Goal: Task Accomplishment & Management: Manage account settings

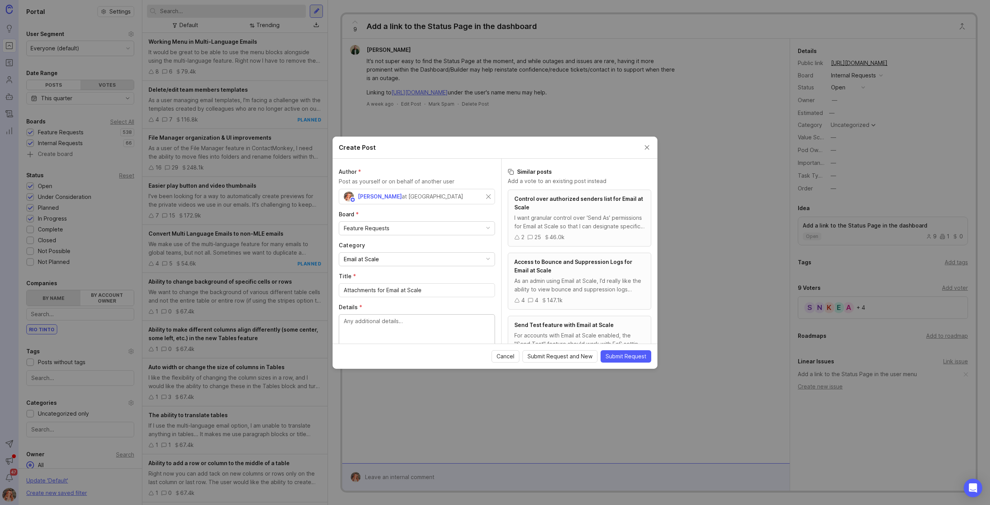
click at [398, 320] on textarea "Details *" at bounding box center [417, 330] width 146 height 26
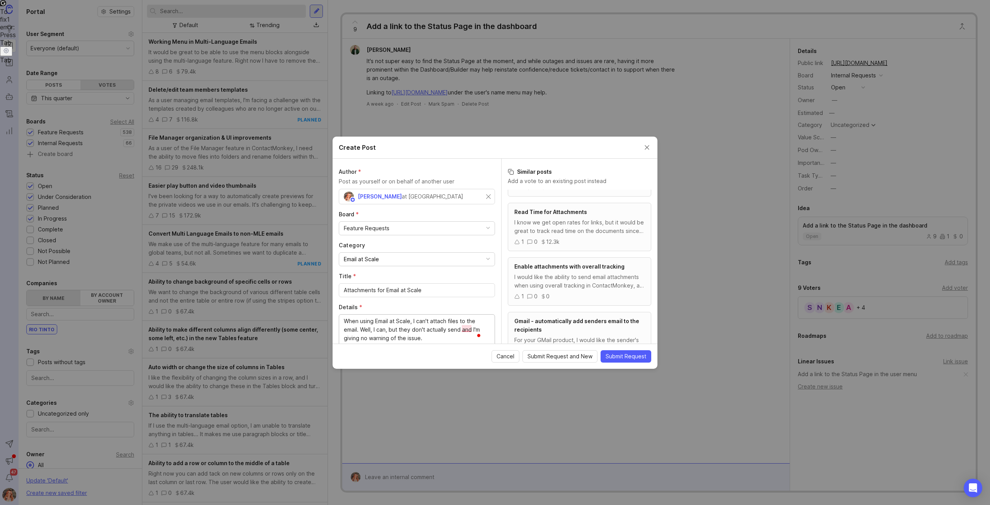
scroll to position [434, 0]
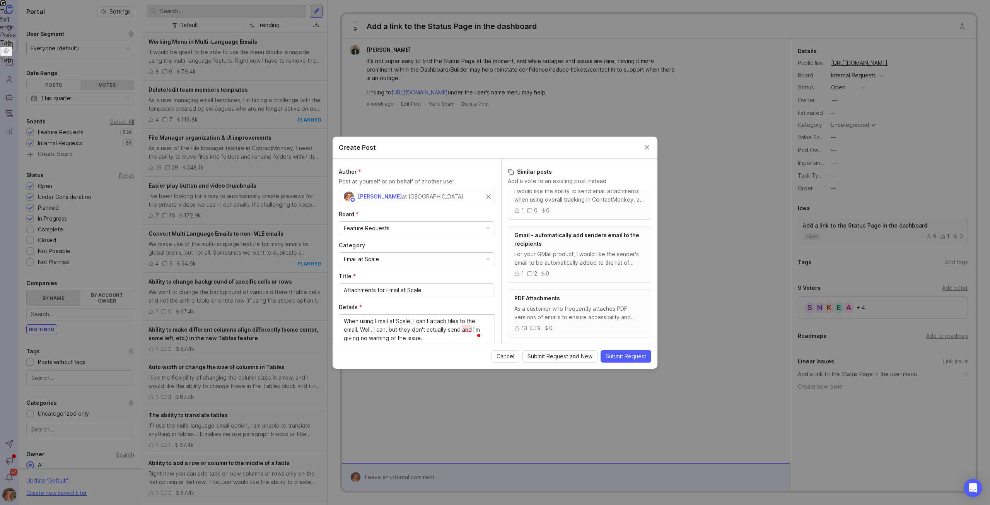
drag, startPoint x: 424, startPoint y: 331, endPoint x: 302, endPoint y: 302, distance: 126.0
click at [302, 302] on div "Create Post Author * Post as yourself or on behalf of another user Bronwen W at…" at bounding box center [495, 252] width 990 height 505
type textarea "When using Email at Scale, I can't attach files to the email. Well, I can, but …"
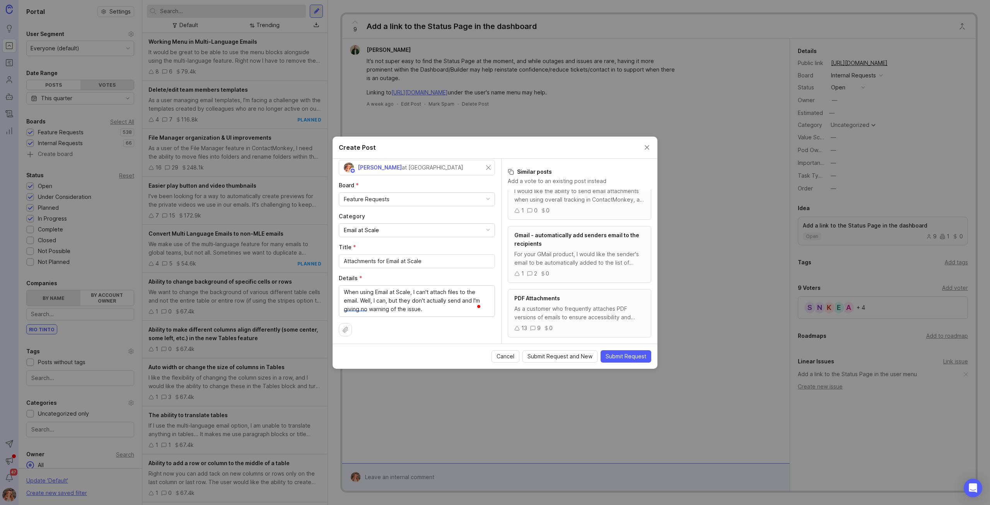
scroll to position [0, 0]
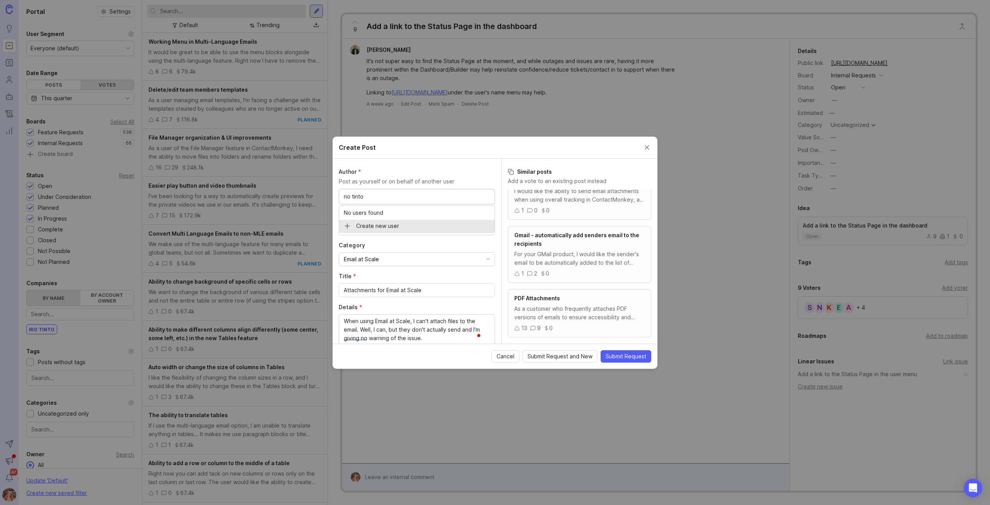
drag, startPoint x: 352, startPoint y: 192, endPoint x: 422, endPoint y: 173, distance: 72.9
click at [352, 192] on input "rio tinto" at bounding box center [417, 196] width 146 height 9
type input "riotinto"
click at [402, 195] on div "at ContactMonkey" at bounding box center [432, 196] width 61 height 9
click at [485, 191] on div "Bronwen W at ContactMonkey" at bounding box center [417, 196] width 156 height 15
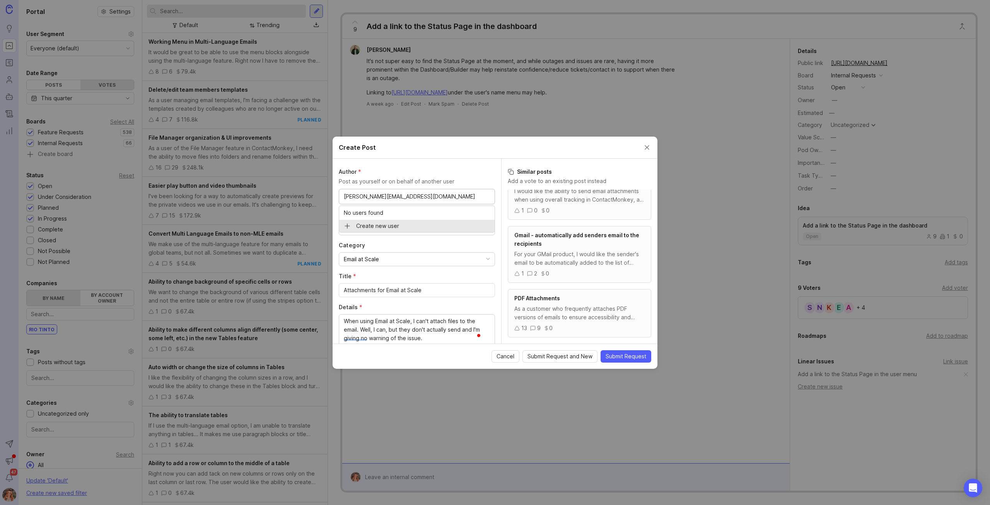
type input "scott.watson2@riotinto.com"
drag, startPoint x: 343, startPoint y: 194, endPoint x: 350, endPoint y: 187, distance: 10.2
click at [343, 194] on div "scott.watson2@riotinto.com" at bounding box center [417, 196] width 156 height 15
type input "scott."
click at [631, 356] on span "Submit Request" at bounding box center [626, 356] width 41 height 8
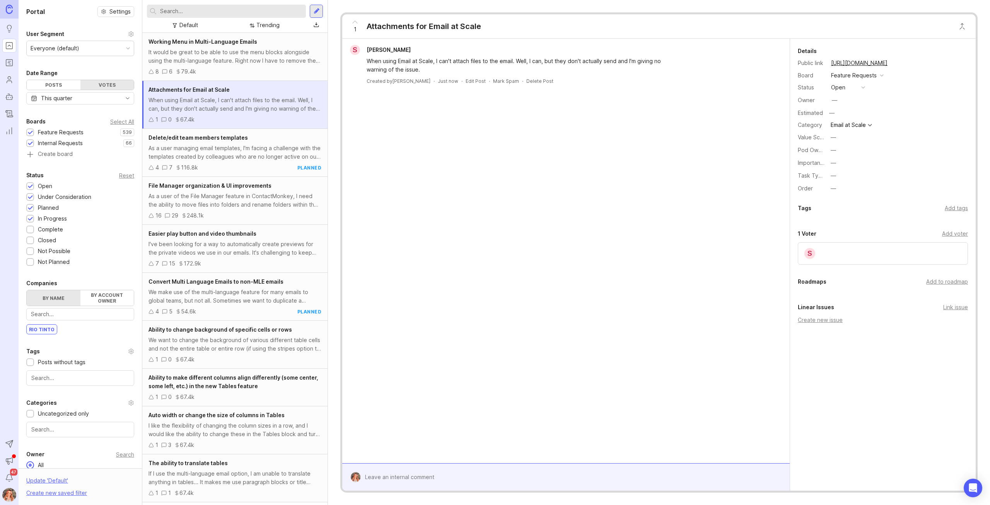
click at [938, 278] on div "Add to roadmap" at bounding box center [947, 281] width 42 height 9
click at [833, 151] on div "—" at bounding box center [833, 150] width 5 height 9
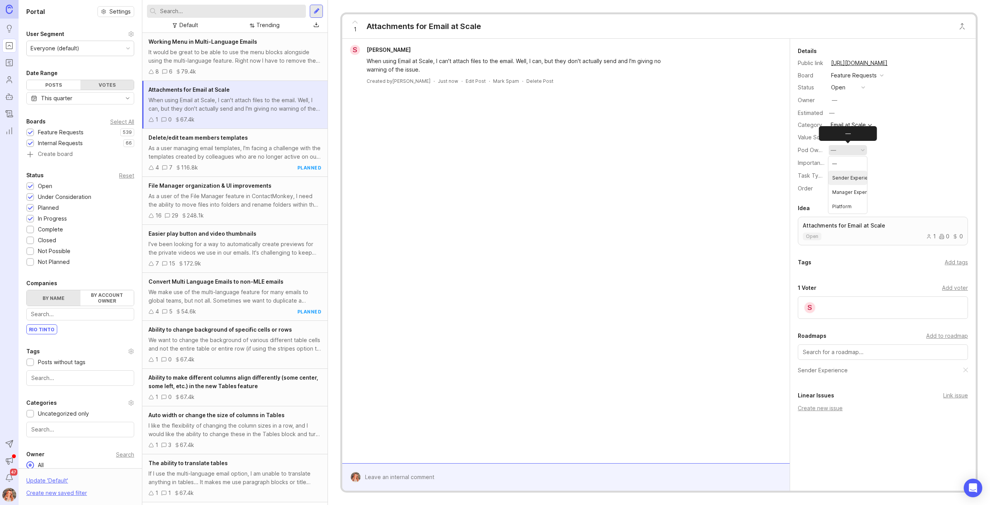
click at [845, 179] on Experience "Sender Experience" at bounding box center [847, 178] width 39 height 14
click at [838, 161] on button "—" at bounding box center [847, 163] width 39 height 10
click at [844, 219] on li "High" at bounding box center [847, 219] width 39 height 14
click at [831, 101] on div "—" at bounding box center [834, 100] width 10 height 10
type input "bronwen"
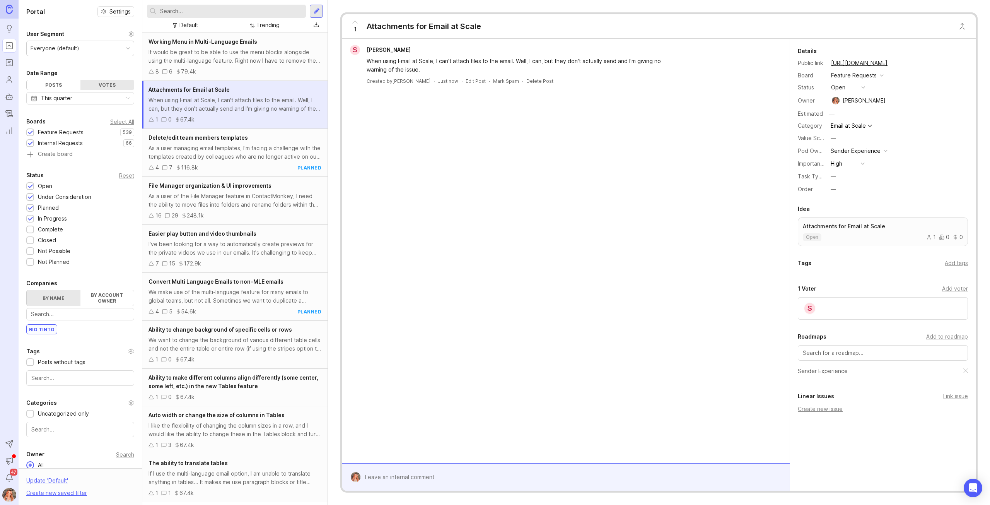
click at [841, 221] on link "Attachments for Email at Scale open 1 0 0" at bounding box center [883, 231] width 170 height 29
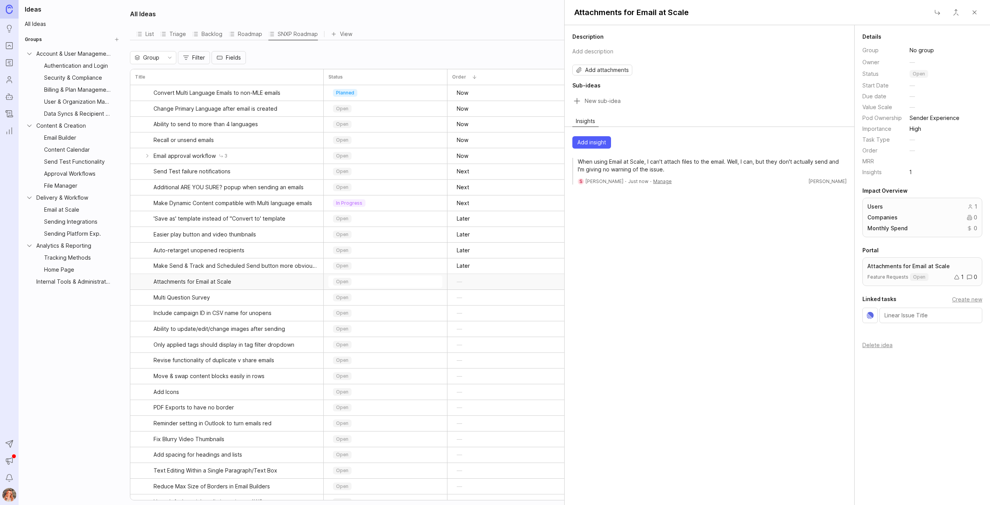
click at [582, 41] on div "Description Add description" at bounding box center [709, 46] width 274 height 26
click at [582, 55] on button "Add description" at bounding box center [708, 51] width 277 height 15
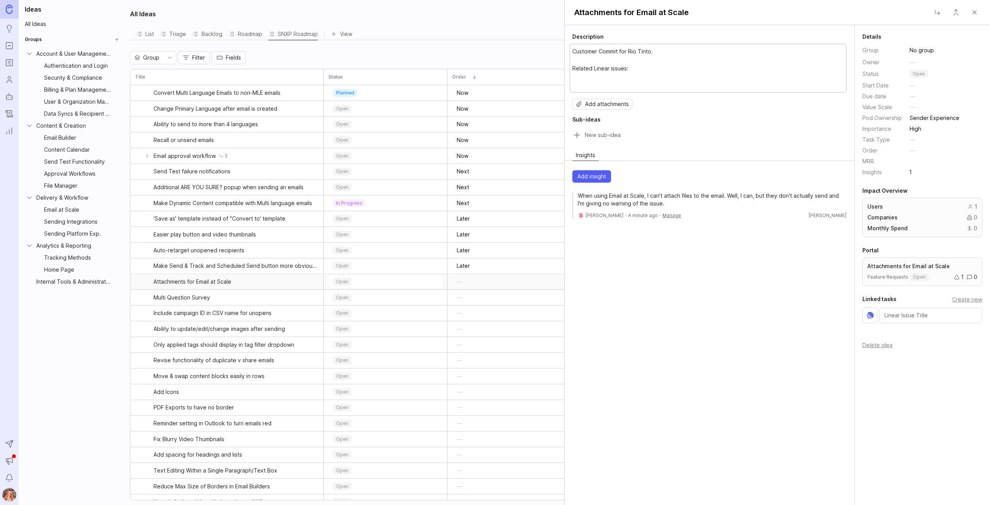
paste textarea "https://linear.app/contactmonkey/issue/SUP-983/email-attachments-disappearing-f…"
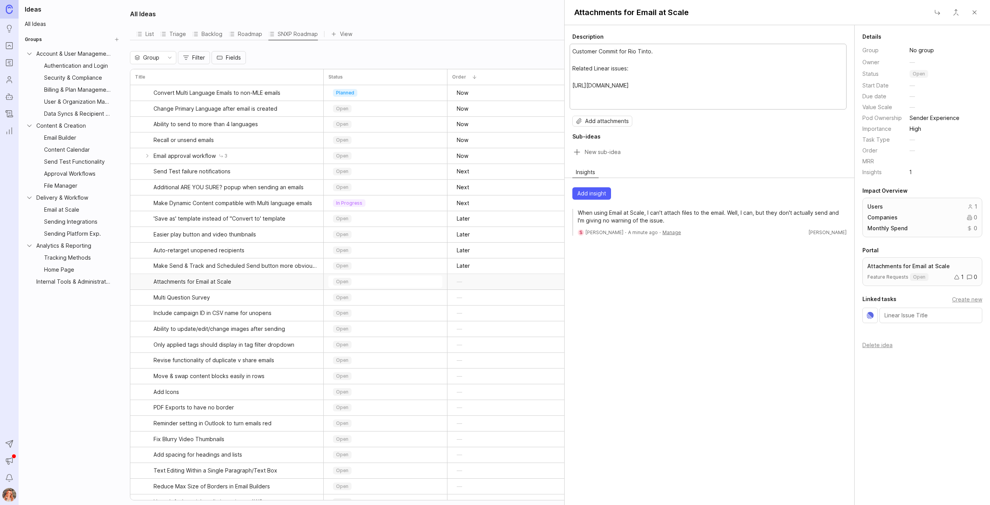
paste textarea "https://linear.app/contactmonkey/issue/SUP-578/email-attachments-are-not-includ…"
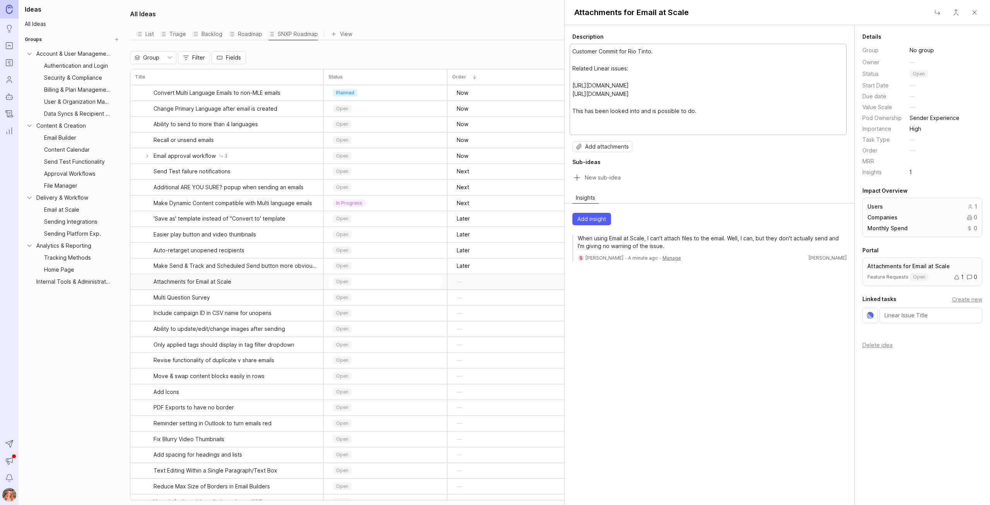
type textarea "Customer Commit for Rio Tinto. Related Linear issues: https://linear.app/contac…"
click at [650, 348] on div "Description Customer Commit for Rio Tinto. Related Linear issues: https://linea…" at bounding box center [710, 265] width 290 height 480
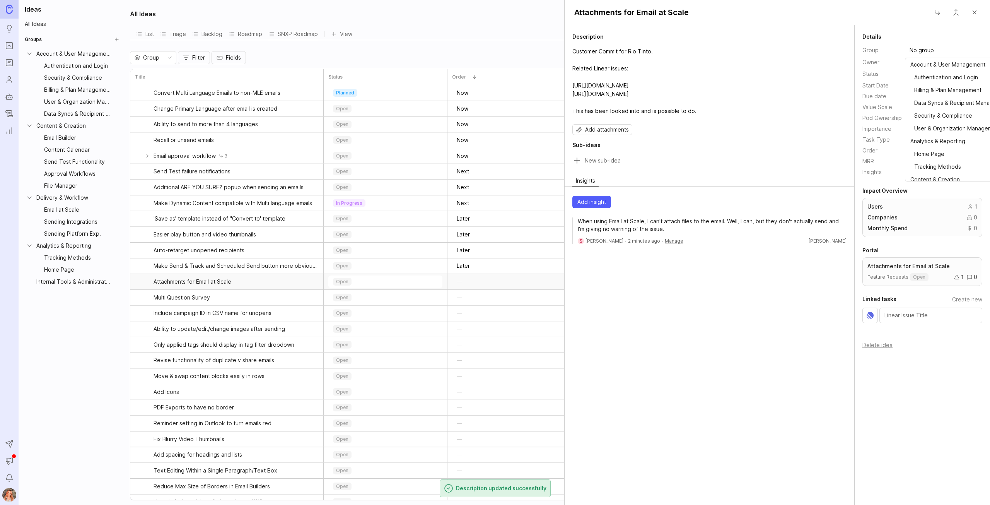
click at [920, 51] on input "No group" at bounding box center [946, 50] width 72 height 9
click at [932, 149] on span "⠀Email at Scale" at bounding box center [929, 152] width 39 height 9
type input "No group"
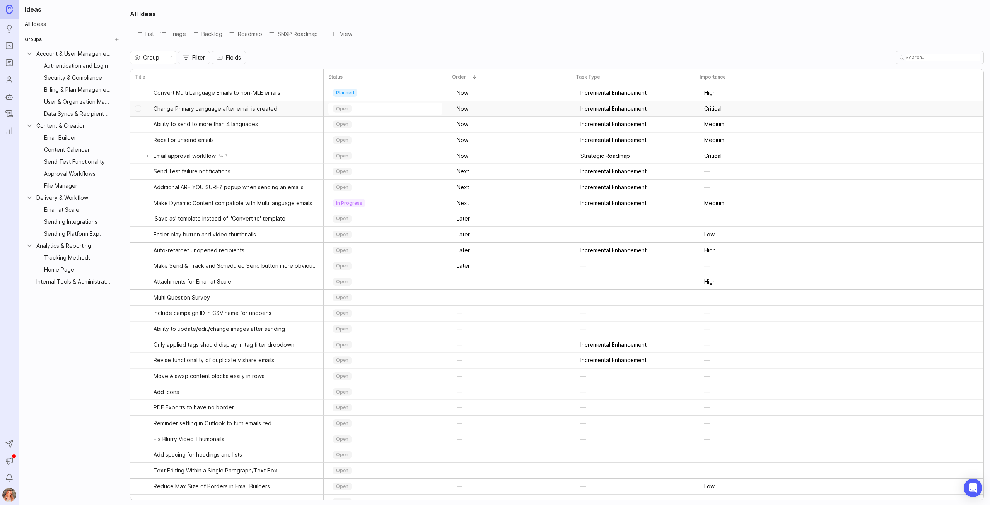
click at [345, 108] on p "open" at bounding box center [342, 109] width 12 height 6
click at [357, 143] on div "planned" at bounding box center [346, 146] width 24 height 8
click at [221, 157] on icon at bounding box center [221, 156] width 5 height 5
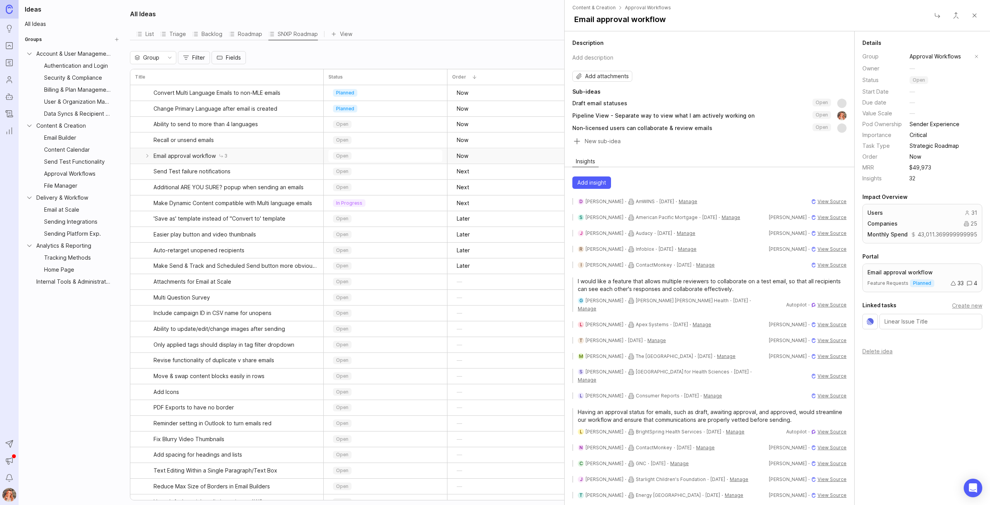
click at [6, 24] on icon "Ideas" at bounding box center [9, 28] width 9 height 9
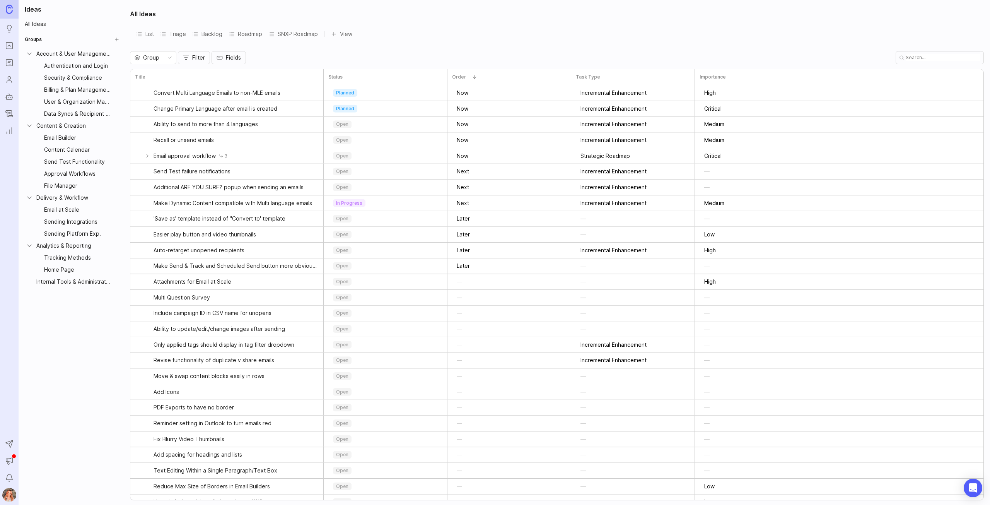
click at [11, 44] on icon "Portal" at bounding box center [9, 45] width 9 height 9
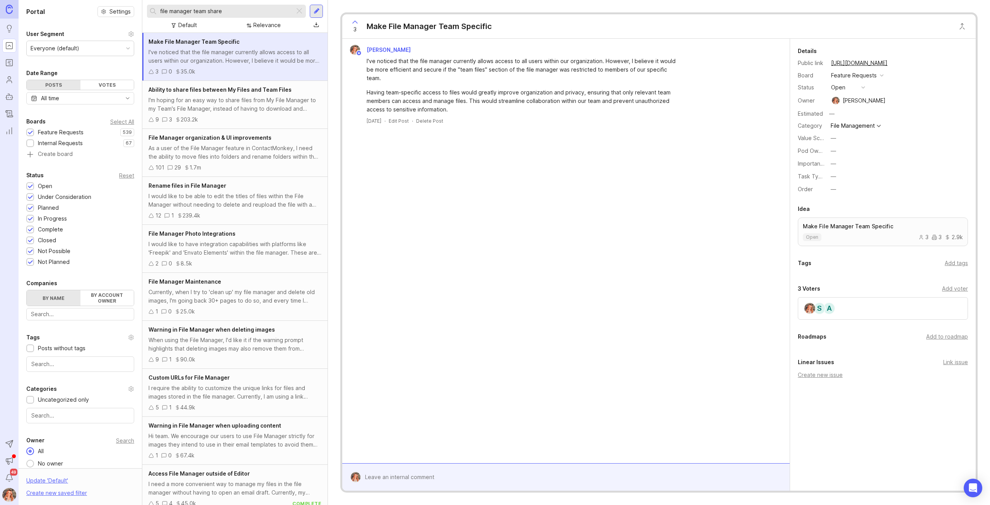
drag, startPoint x: 234, startPoint y: 9, endPoint x: 101, endPoint y: -11, distance: 134.0
click at [101, 0] on html "Ideas Portal Roadmaps Users Autopilot Changelog Reporting Send to Autopilot Ann…" at bounding box center [495, 252] width 990 height 505
click at [297, 7] on div at bounding box center [299, 11] width 9 height 10
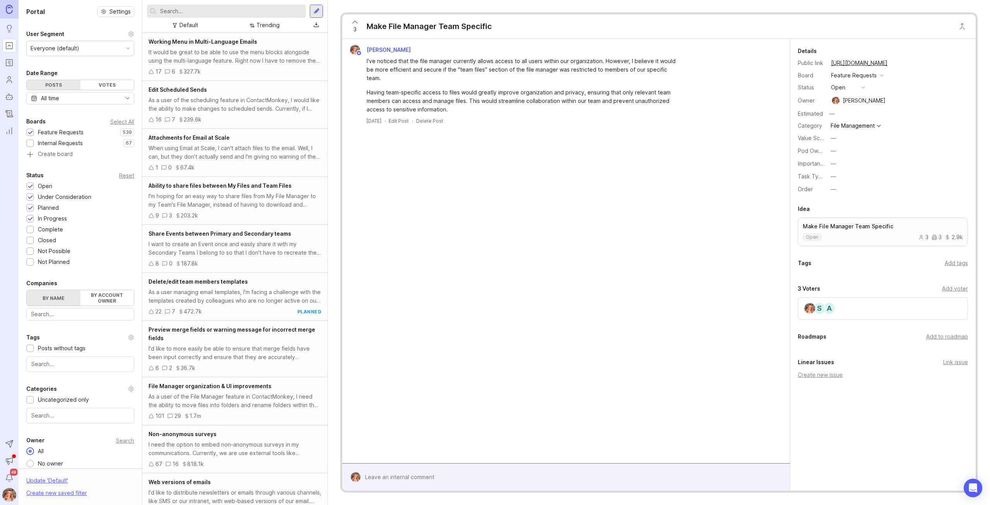
click at [11, 61] on icon "Roadmaps" at bounding box center [9, 62] width 9 height 9
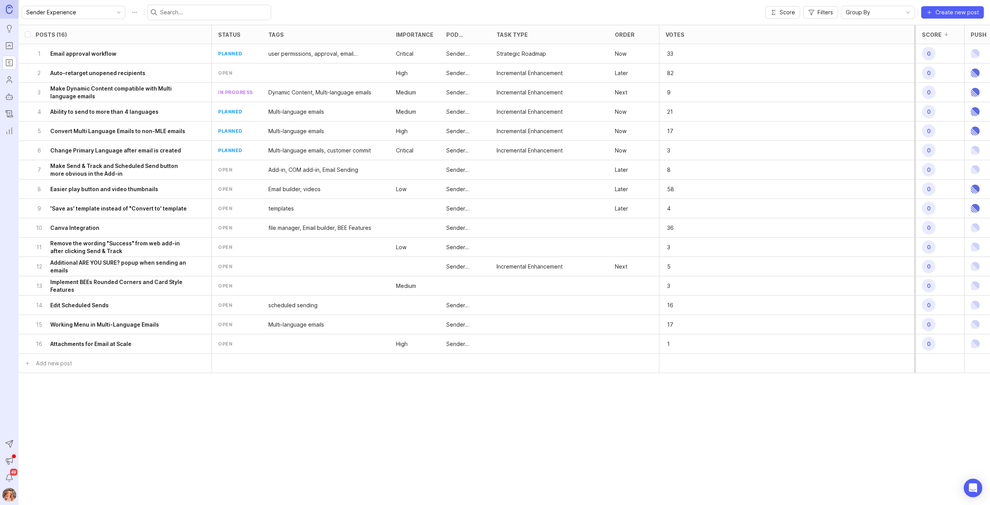
click at [620, 345] on div at bounding box center [634, 343] width 50 height 19
click at [102, 338] on div "16 Attachments for Email at Scale" at bounding box center [113, 343] width 154 height 19
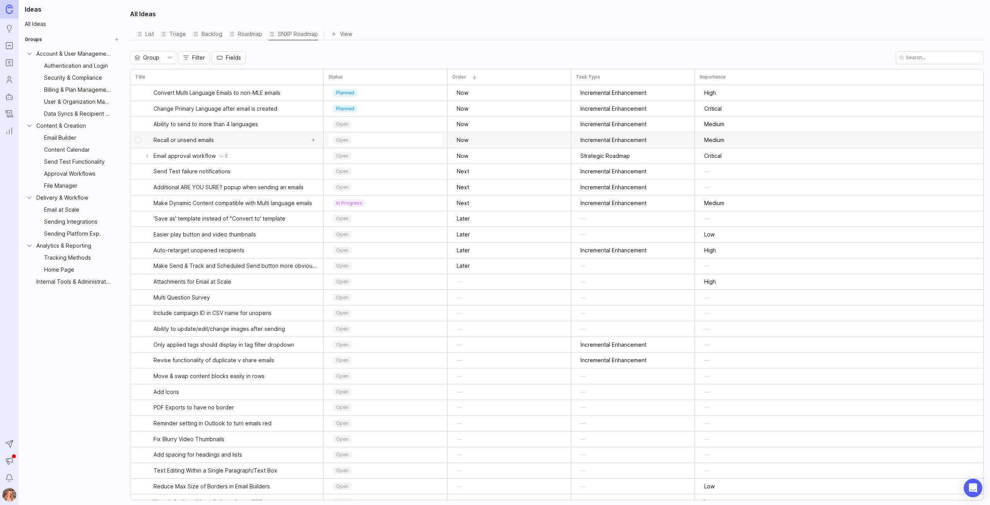
scroll to position [39, 0]
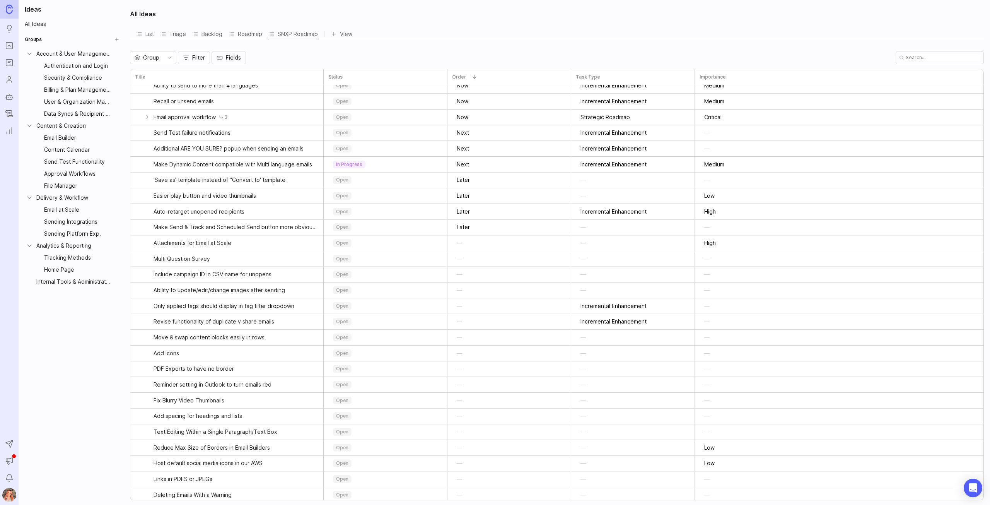
click at [926, 50] on div "All Ideas List Triage Backlog Roadmap SNXP Roadmap View To pick up a draggable …" at bounding box center [557, 252] width 865 height 505
click at [938, 62] on div at bounding box center [940, 57] width 88 height 13
click at [933, 57] on input "text" at bounding box center [943, 57] width 75 height 7
drag, startPoint x: 913, startPoint y: 58, endPoint x: 909, endPoint y: 60, distance: 4.4
click at [910, 59] on div at bounding box center [940, 57] width 88 height 13
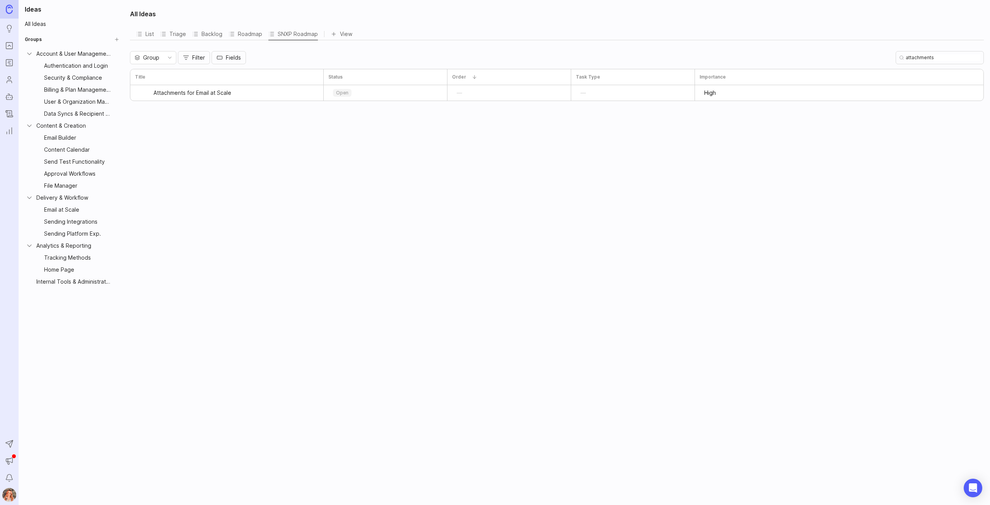
type input "attachments"
click at [275, 99] on link "Attachments for Email at Scale" at bounding box center [236, 92] width 165 height 15
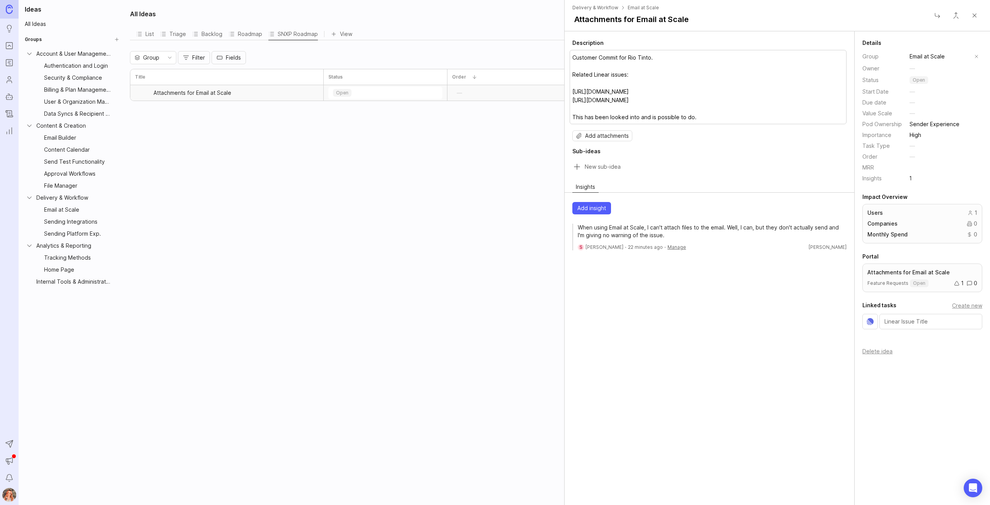
click at [703, 124] on button "Customer Commit for Rio Tinto. Related Linear issues: https://linear.app/contac…" at bounding box center [708, 87] width 277 height 74
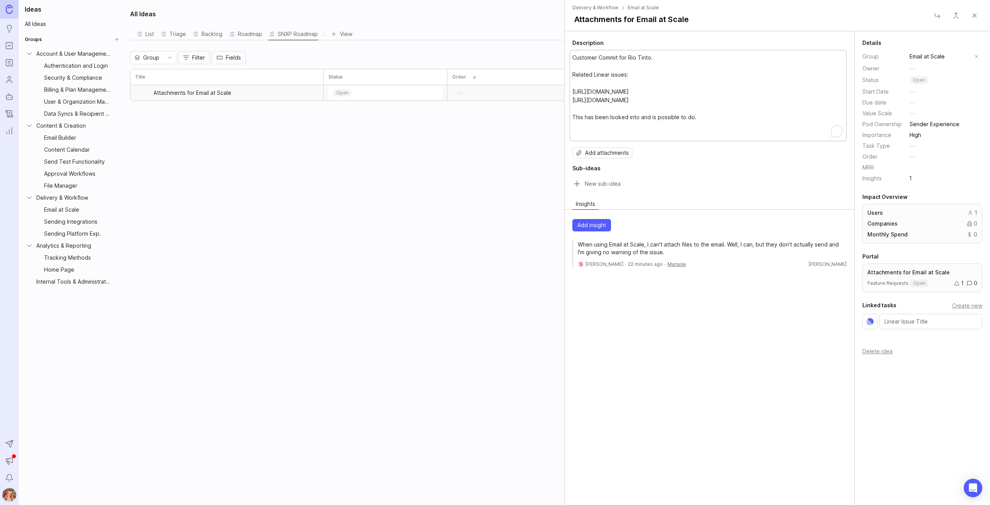
click at [703, 131] on textarea "Customer Commit for Rio Tinto. Related Linear issues: https://linear.app/contac…" at bounding box center [707, 95] width 271 height 85
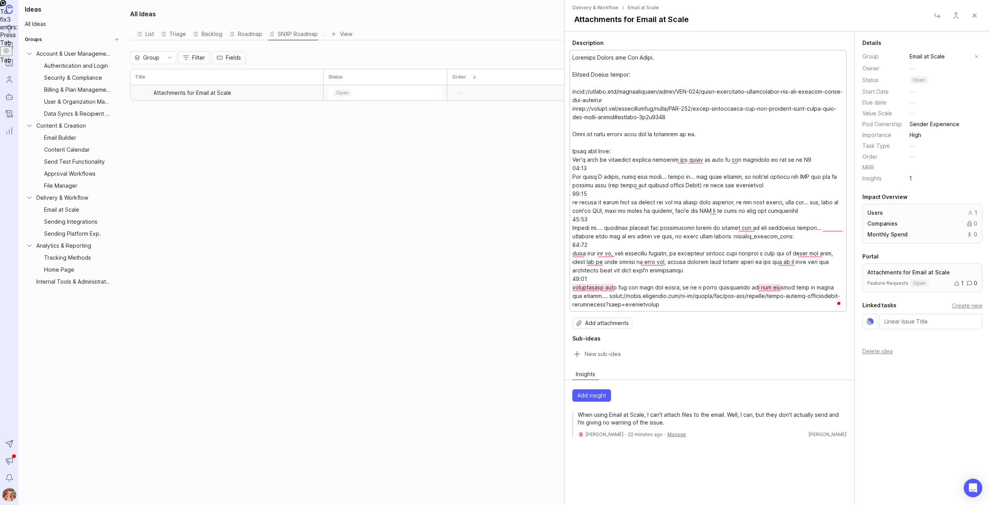
type textarea "Customer Commit for Rio Tinto. Related Linear issues: https://linear.app/contac…"
click at [888, 271] on p "Attachments for Email at Scale" at bounding box center [922, 272] width 110 height 8
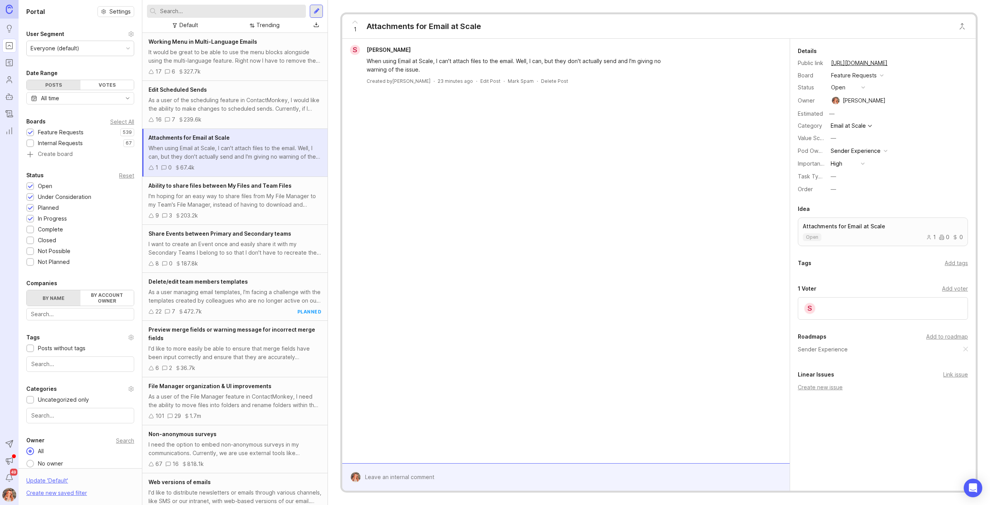
click at [901, 64] on button "copy icon" at bounding box center [895, 63] width 11 height 11
click at [867, 147] on div "Sender Experience" at bounding box center [856, 151] width 50 height 9
click at [852, 209] on li "Platform" at bounding box center [858, 207] width 60 height 14
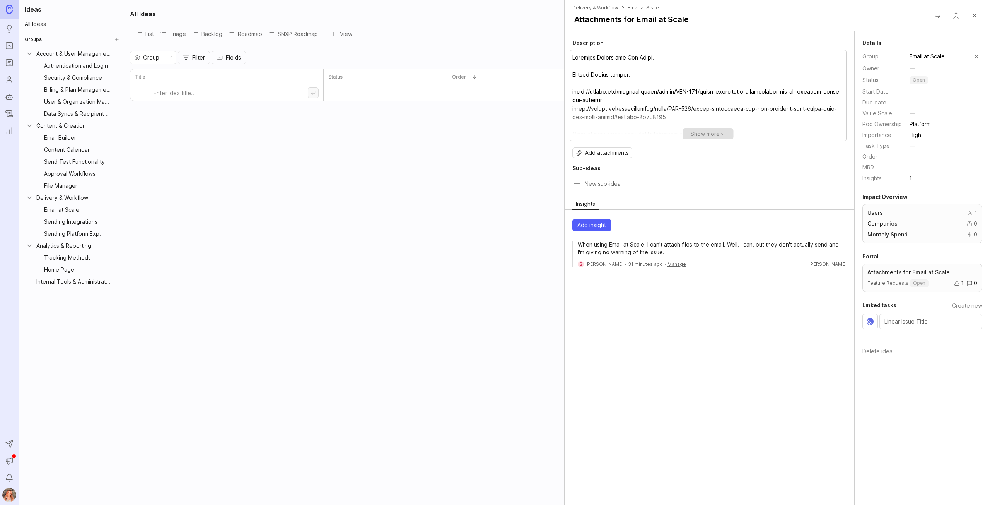
click at [718, 135] on span "Show more" at bounding box center [708, 133] width 51 height 11
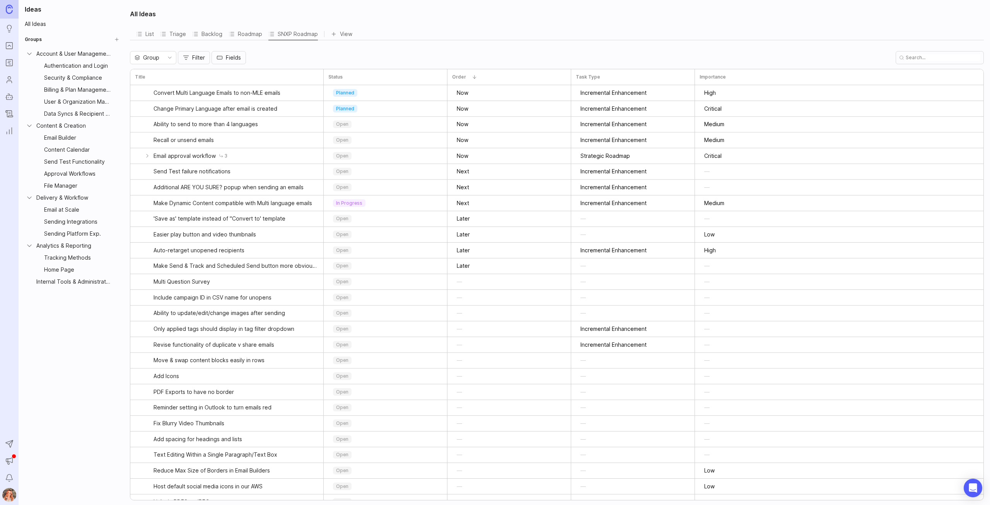
click at [10, 490] on img at bounding box center [9, 495] width 20 height 14
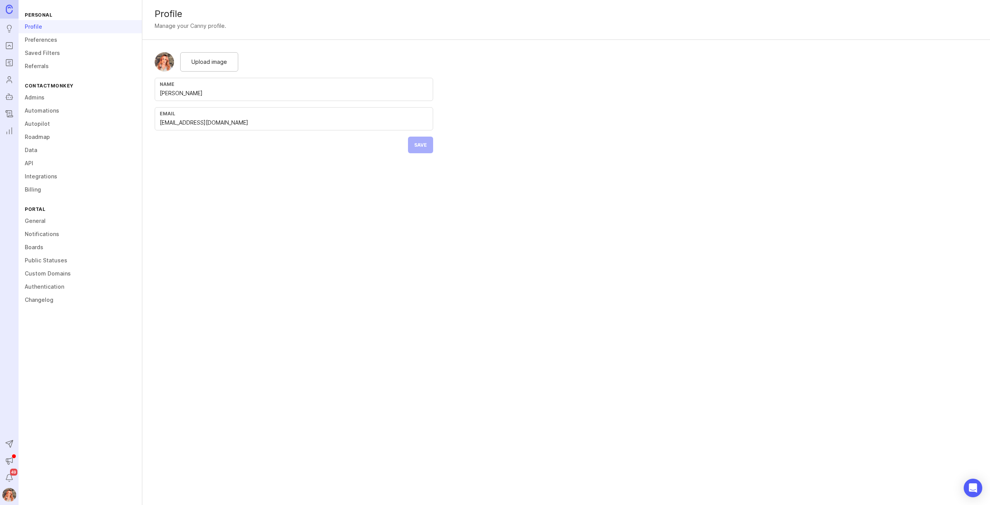
click at [48, 171] on link "Integrations" at bounding box center [80, 176] width 123 height 13
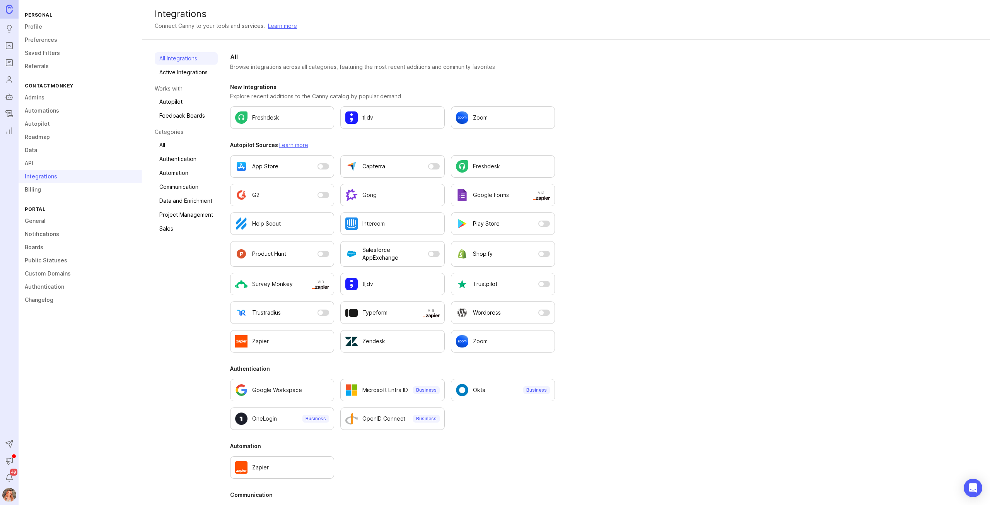
click at [171, 204] on link "Data and Enrichment" at bounding box center [186, 201] width 63 height 12
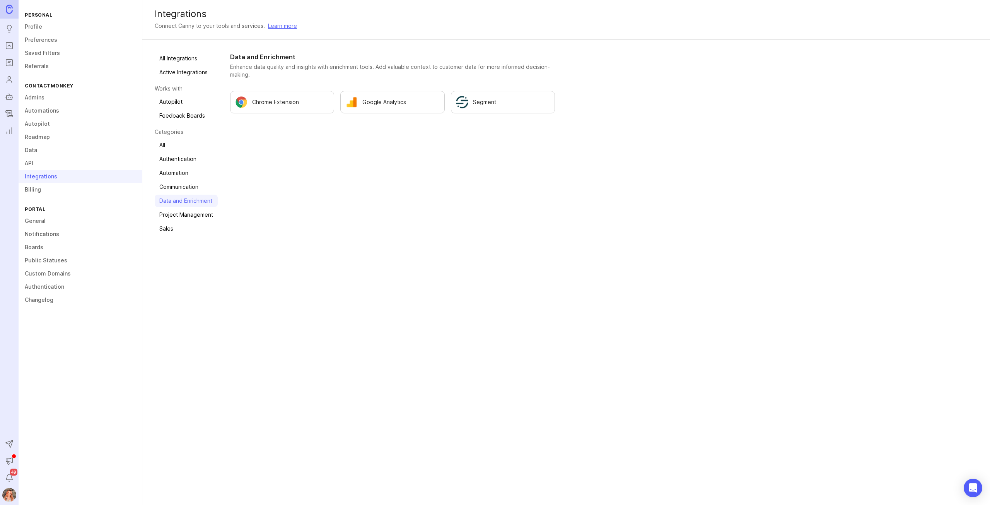
click at [164, 167] on link "Automation" at bounding box center [186, 173] width 63 height 12
click at [172, 171] on link "Automation" at bounding box center [186, 173] width 63 height 12
click at [196, 199] on link "Data and Enrichment" at bounding box center [186, 201] width 63 height 12
click at [200, 222] on link "Sales" at bounding box center [186, 228] width 63 height 12
click at [162, 142] on link "All" at bounding box center [186, 145] width 63 height 12
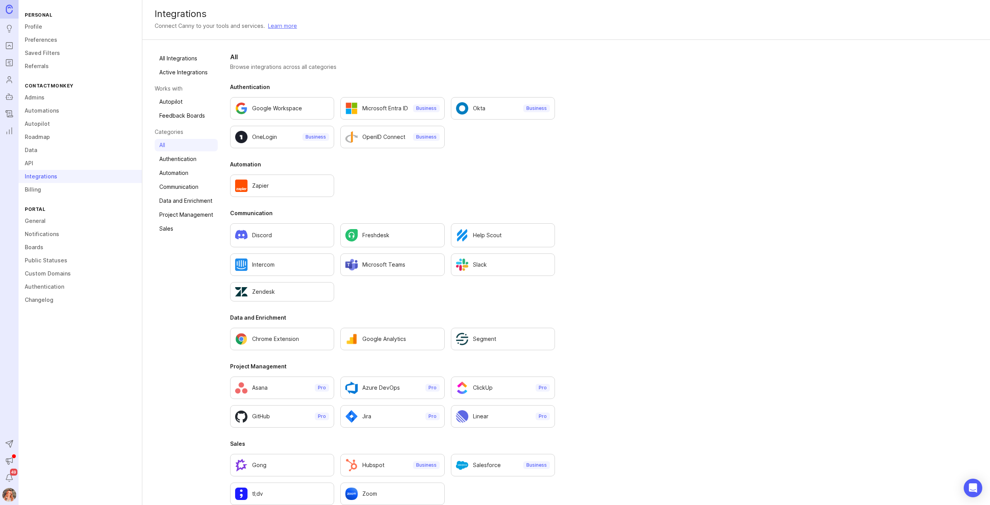
click at [43, 113] on link "Automations" at bounding box center [80, 110] width 123 height 13
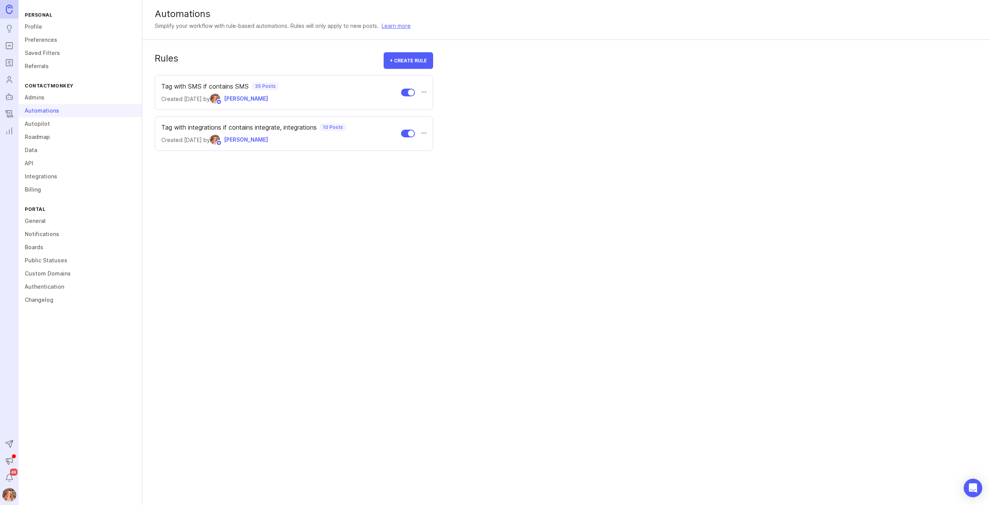
click at [33, 285] on link "Authentication" at bounding box center [80, 286] width 123 height 13
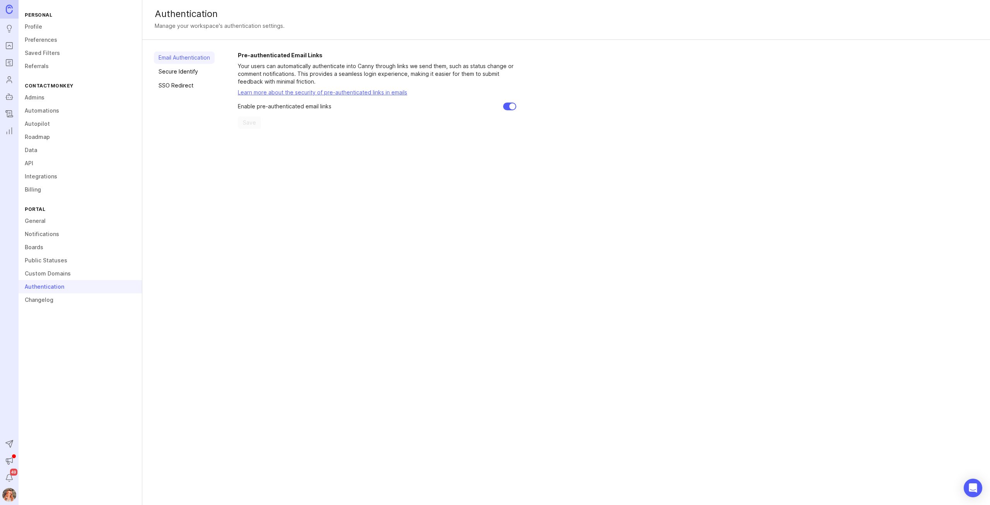
click at [46, 275] on link "Custom Domains" at bounding box center [80, 273] width 123 height 13
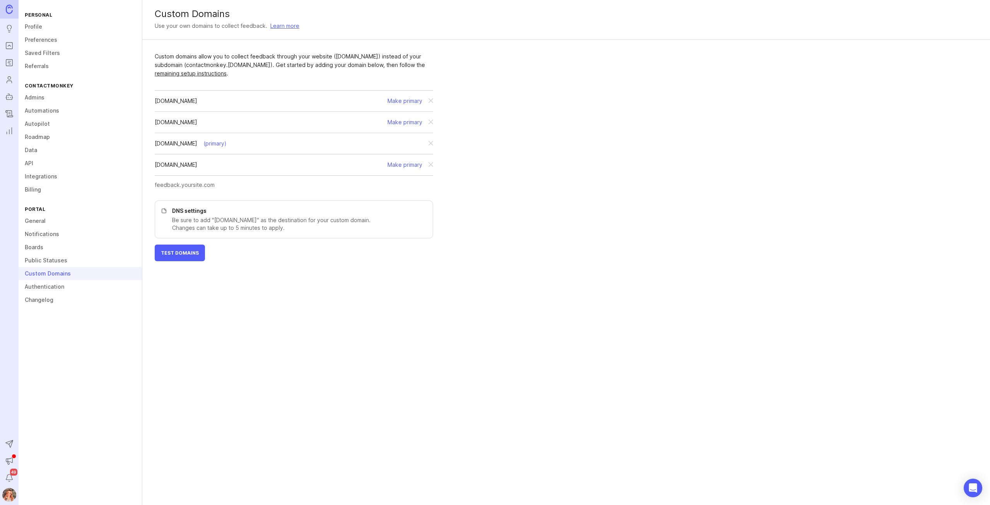
click at [40, 259] on link "Public Statuses" at bounding box center [80, 260] width 123 height 13
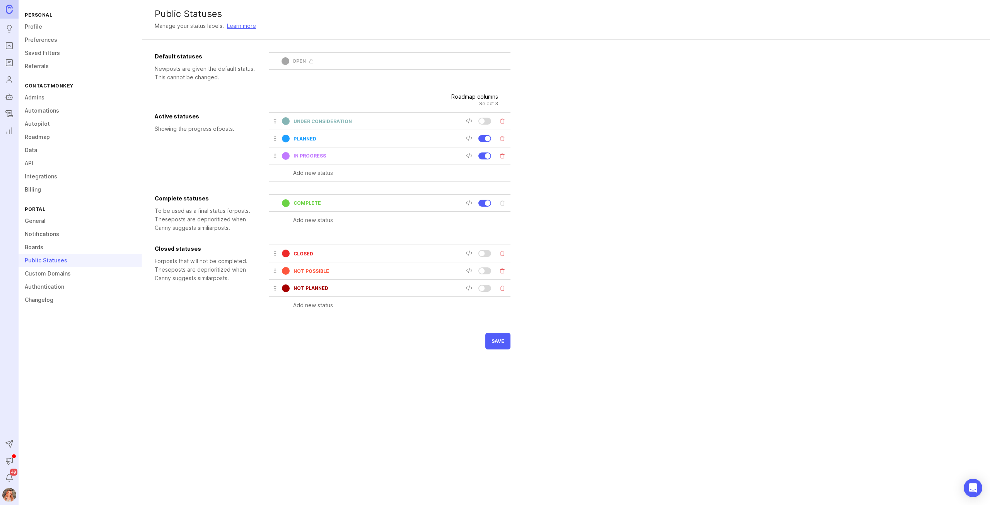
click at [32, 161] on link "API" at bounding box center [80, 163] width 123 height 13
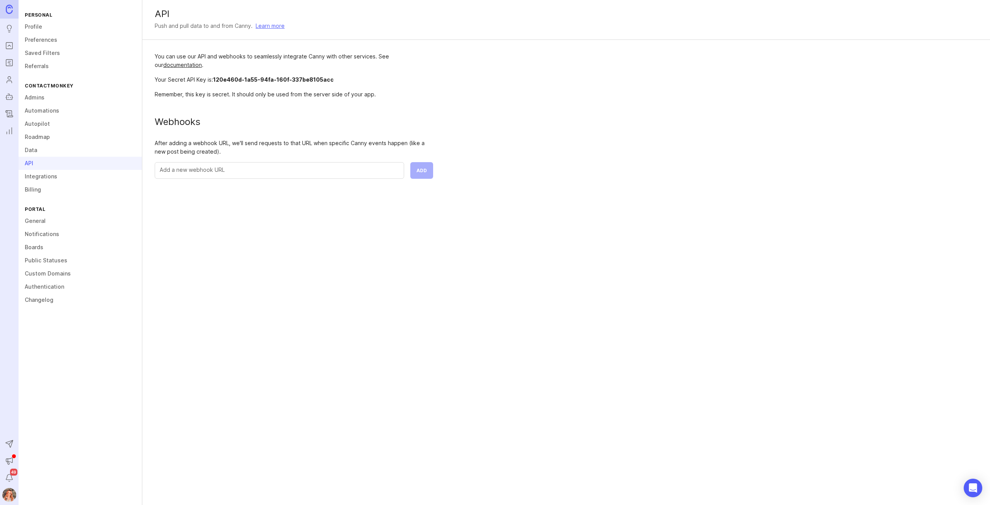
click at [241, 172] on input "text" at bounding box center [279, 170] width 239 height 9
paste input "[URL][DOMAIN_NAME]"
type input "[URL][DOMAIN_NAME]"
click at [425, 170] on span "Add" at bounding box center [421, 170] width 10 height 6
click at [432, 164] on div at bounding box center [430, 166] width 5 height 5
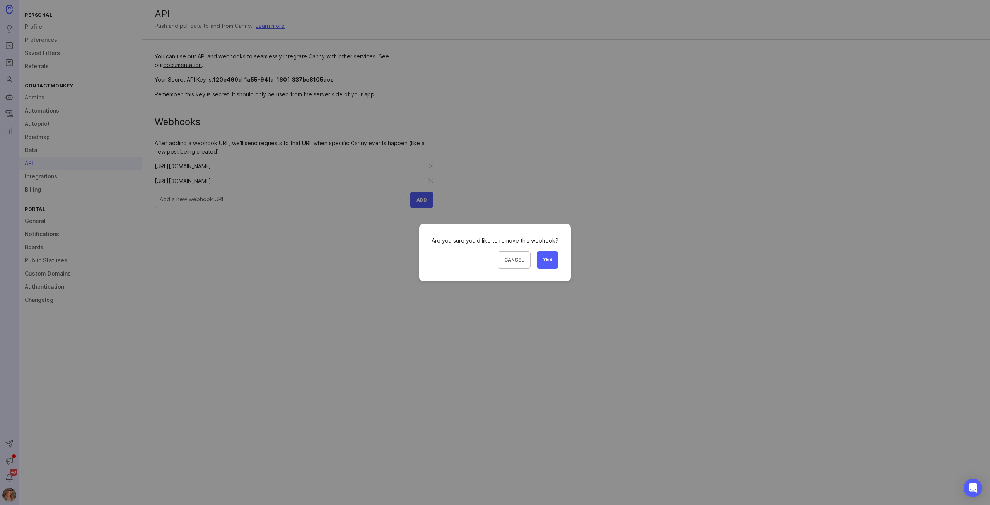
click at [537, 261] on button "Yes" at bounding box center [548, 259] width 22 height 17
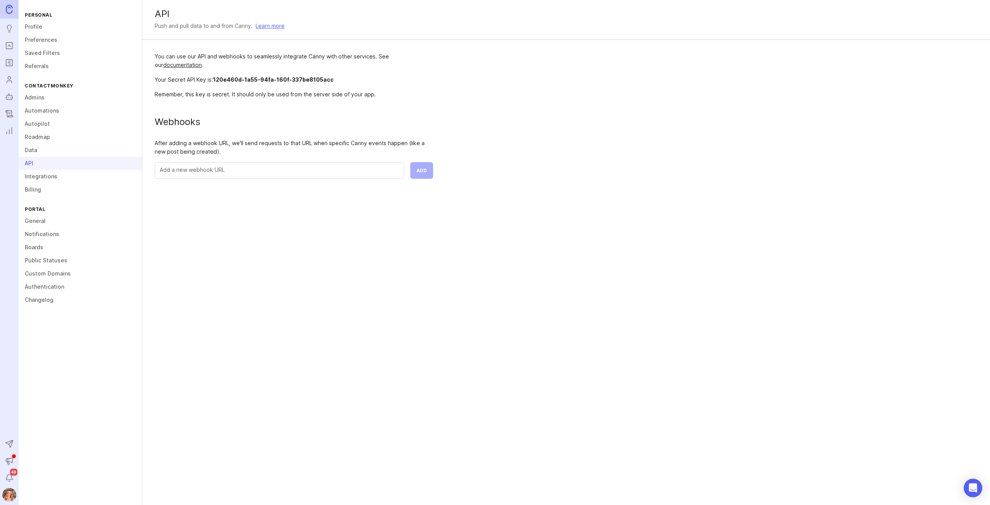
click at [195, 166] on input "text" at bounding box center [279, 170] width 239 height 9
paste input "[URL][DOMAIN_NAME]"
type input "[URL][DOMAIN_NAME]"
drag, startPoint x: 396, startPoint y: 171, endPoint x: 49, endPoint y: 125, distance: 350.0
click at [49, 125] on div "Personal Profile Preferences Saved Filters Referrals ContactMonkey Admins Autom…" at bounding box center [504, 252] width 971 height 505
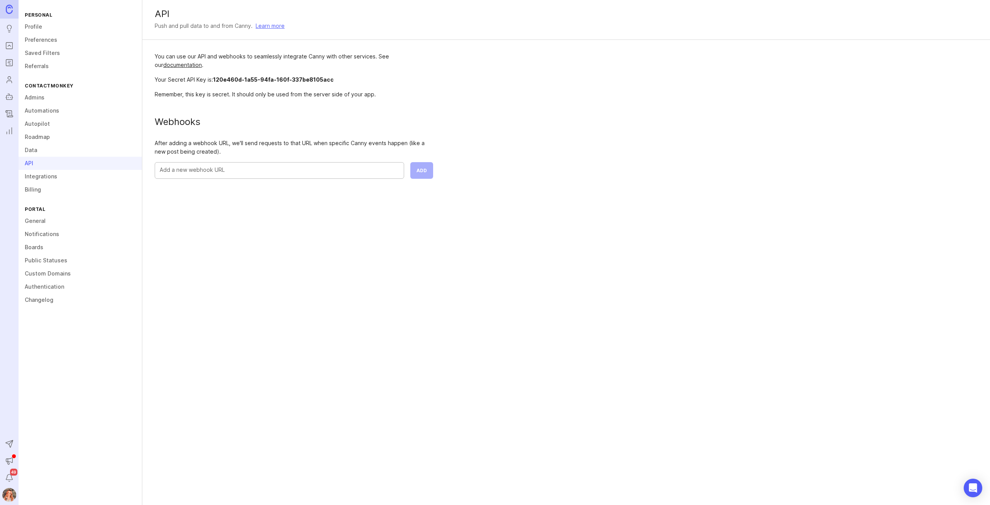
paste input "[URL][DOMAIN_NAME]"
type input "[URL][DOMAIN_NAME]"
drag, startPoint x: 389, startPoint y: 169, endPoint x: 26, endPoint y: 116, distance: 367.7
click at [26, 116] on div "Personal Profile Preferences Saved Filters Referrals ContactMonkey Admins Autom…" at bounding box center [504, 252] width 971 height 505
paste input "[URL][DOMAIN_NAME]"
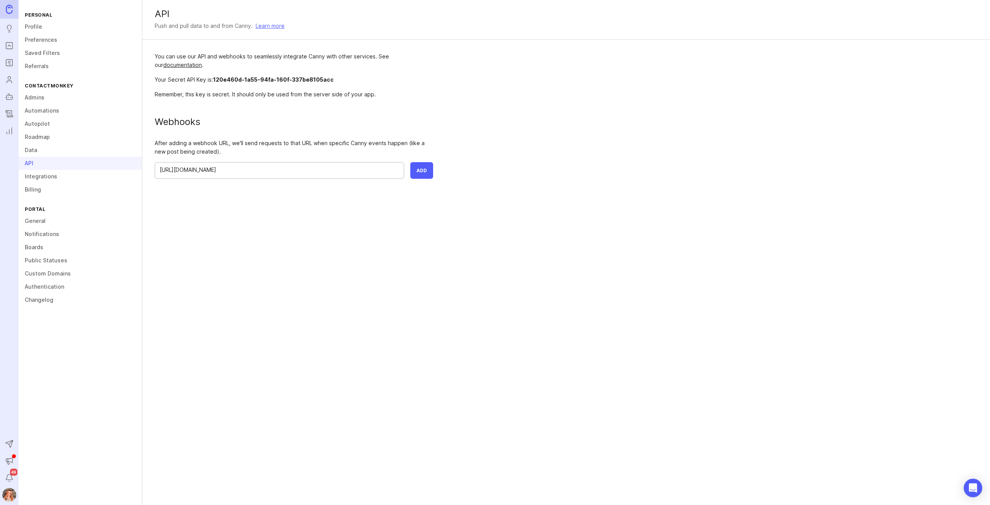
type input "[URL][DOMAIN_NAME]"
click at [420, 168] on span "Add" at bounding box center [421, 170] width 10 height 6
drag, startPoint x: 214, startPoint y: 79, endPoint x: 335, endPoint y: 83, distance: 121.1
click at [335, 83] on div "Your Secret API Key is: 120e460d-1a55-94fa-160f-337be8105acc" at bounding box center [294, 79] width 278 height 9
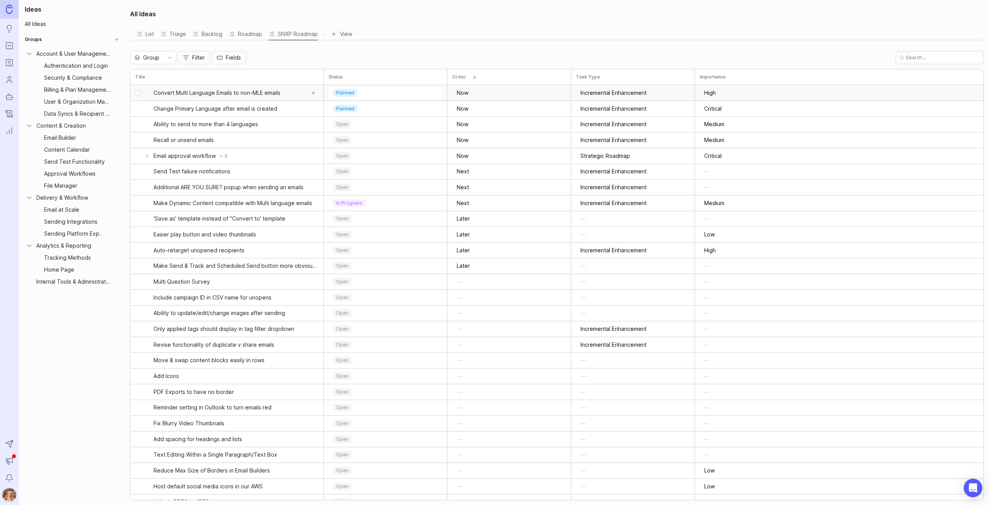
click at [222, 97] on link "Convert Multi Language Emails to non-MLE emails" at bounding box center [229, 92] width 151 height 15
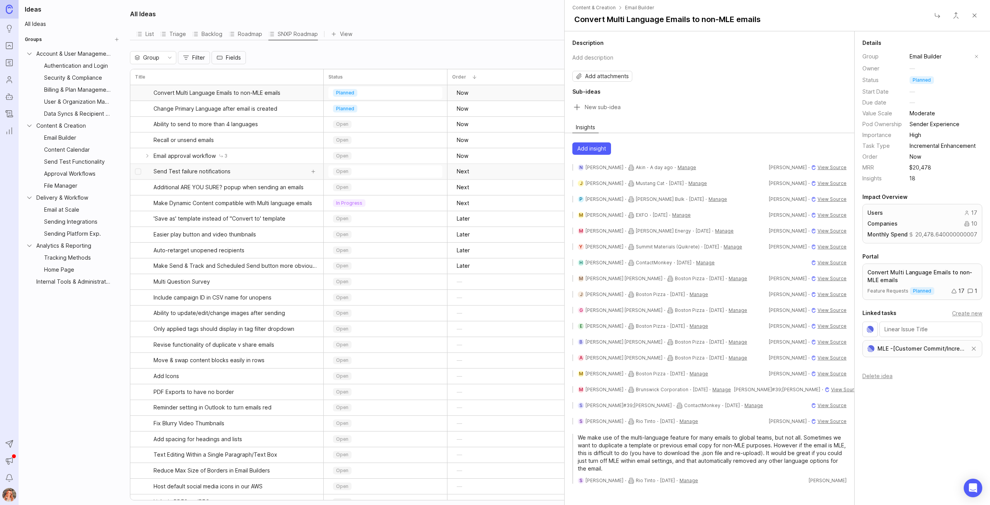
click at [211, 173] on span "Send Test failure notifications" at bounding box center [192, 171] width 77 height 8
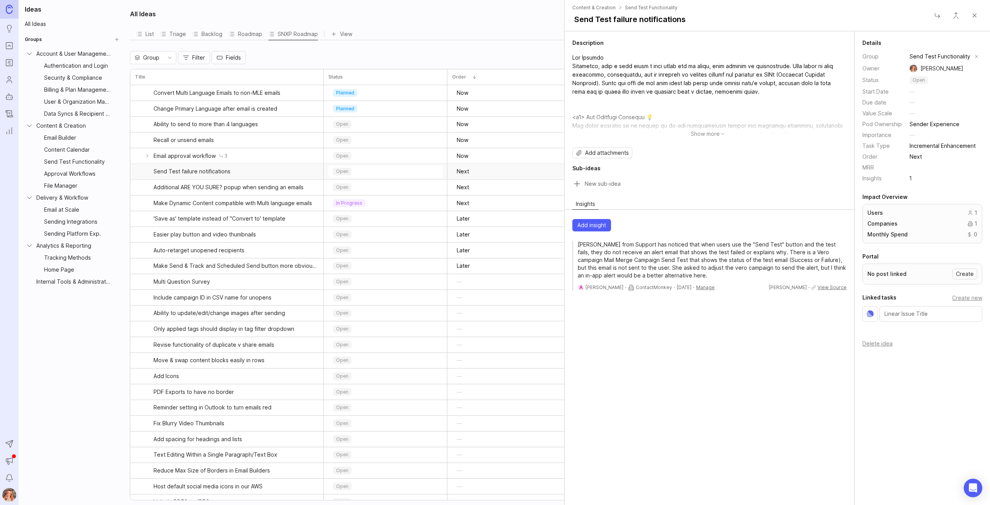
click at [924, 81] on p "open" at bounding box center [919, 80] width 12 height 6
click at [925, 104] on p "backlog" at bounding box center [922, 105] width 19 height 6
